Goal: Navigation & Orientation: Find specific page/section

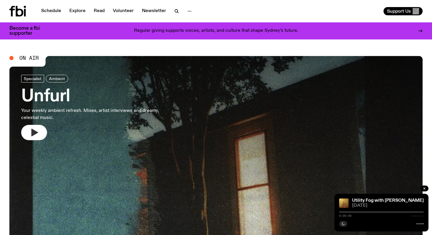
click at [42, 129] on button "button" at bounding box center [34, 132] width 26 height 15
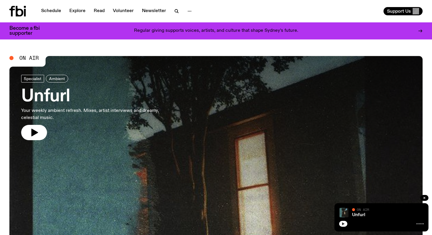
click at [341, 224] on button "button" at bounding box center [343, 223] width 8 height 6
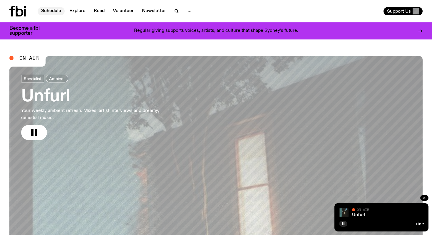
click at [46, 12] on link "Schedule" at bounding box center [51, 11] width 27 height 8
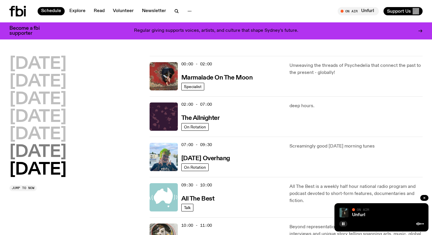
click at [47, 153] on h2 "[DATE]" at bounding box center [37, 152] width 57 height 16
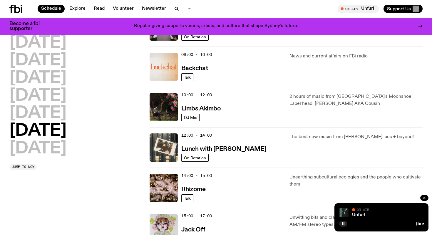
scroll to position [126, 0]
click at [215, 108] on h3 "Limbs Akimbo" at bounding box center [201, 108] width 40 height 6
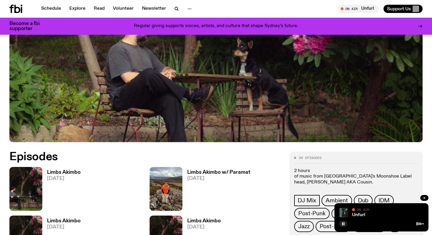
scroll to position [217, 0]
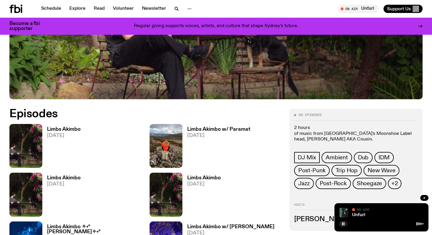
click at [67, 130] on h3 "Limbs Akimbo" at bounding box center [64, 129] width 34 height 5
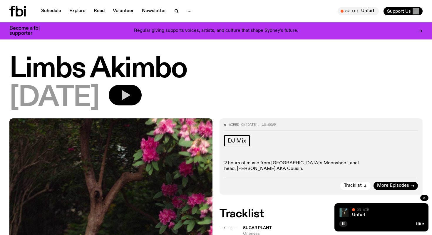
click at [131, 100] on icon "button" at bounding box center [125, 95] width 12 height 12
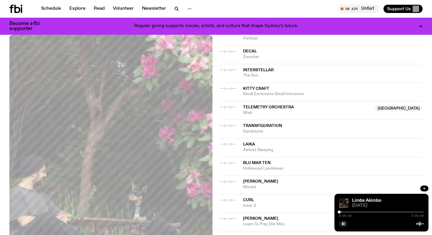
scroll to position [269, 0]
